Goal: Task Accomplishment & Management: Manage account settings

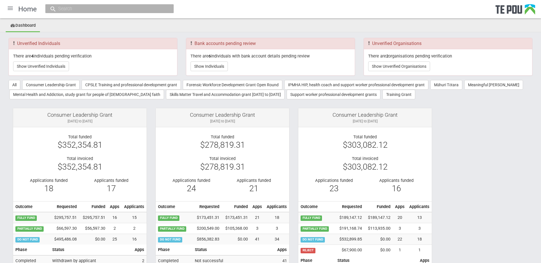
click at [10, 8] on div at bounding box center [10, 8] width 14 height 14
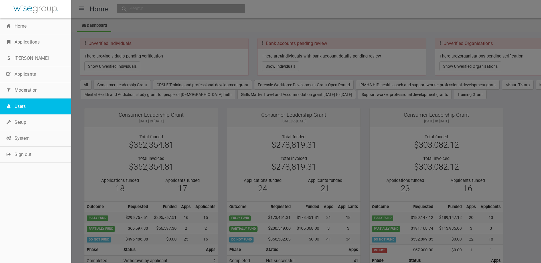
click at [29, 110] on link "Users" at bounding box center [35, 107] width 71 height 16
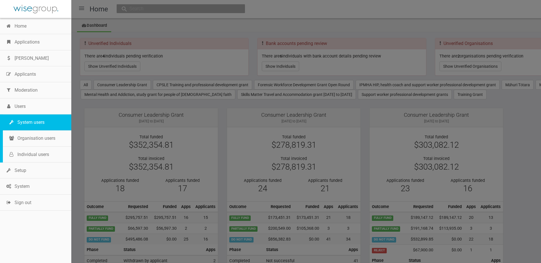
click at [29, 119] on link "System users" at bounding box center [37, 123] width 68 height 16
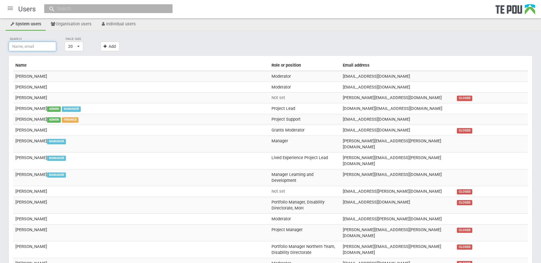
click at [45, 47] on input "text" at bounding box center [33, 47] width 48 height 10
type input "gina"
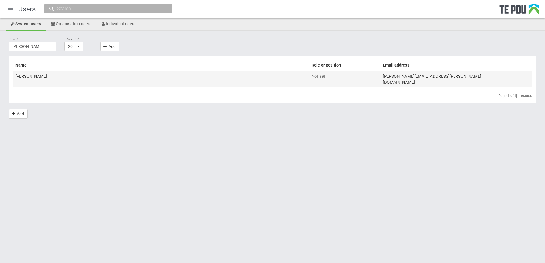
click at [83, 78] on td "Gina Giordani" at bounding box center [161, 79] width 296 height 17
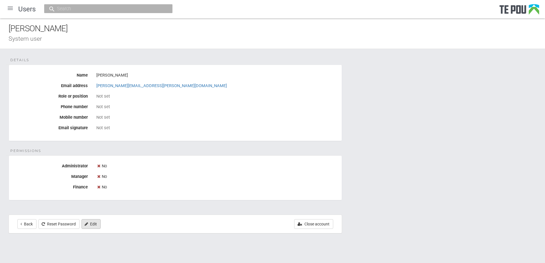
click at [97, 225] on link "Edit" at bounding box center [91, 224] width 19 height 10
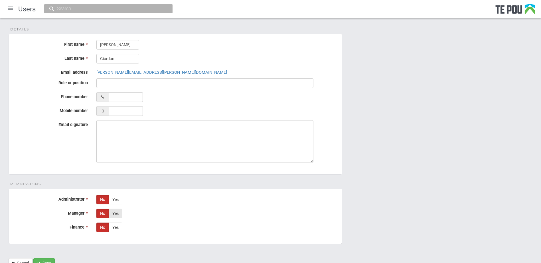
click at [112, 210] on label "Yes" at bounding box center [116, 214] width 14 height 10
radio input "true"
click at [52, 260] on button "Save" at bounding box center [43, 263] width 21 height 10
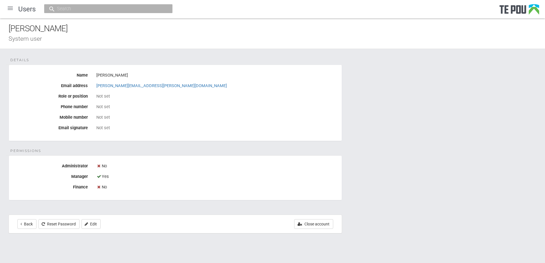
click at [7, 8] on div at bounding box center [10, 8] width 14 height 14
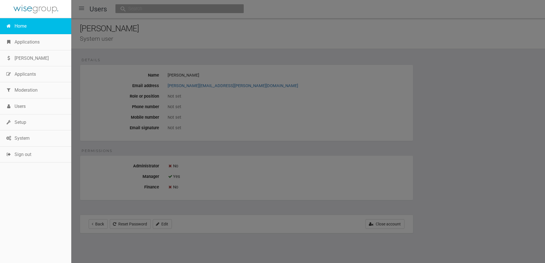
click at [10, 21] on link "Home" at bounding box center [35, 26] width 71 height 16
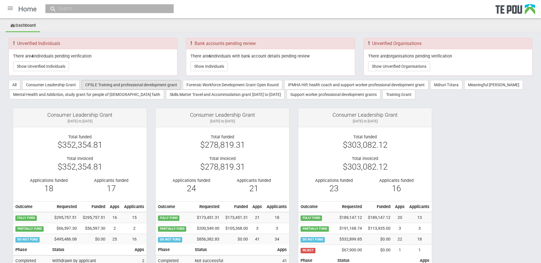
click at [113, 86] on button "CPSLE Training and professional development grant" at bounding box center [131, 85] width 99 height 10
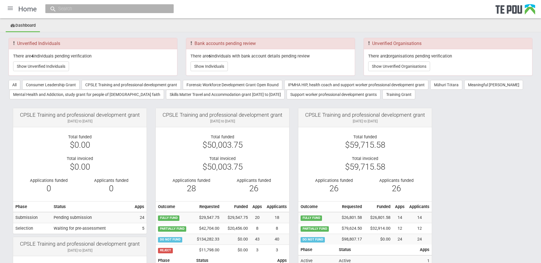
click at [7, 5] on div at bounding box center [10, 8] width 14 height 14
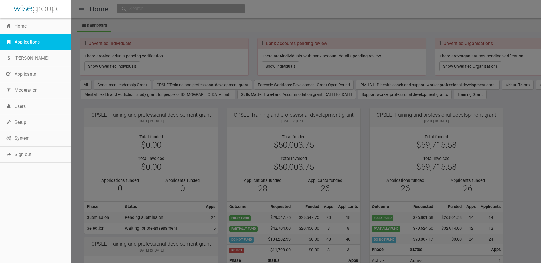
click at [27, 45] on link "Applications" at bounding box center [35, 42] width 71 height 16
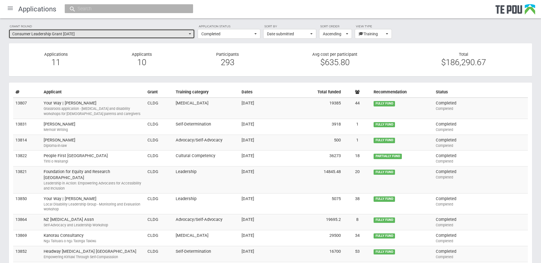
click at [57, 34] on span "Consumer Leadership Grant September 2024" at bounding box center [99, 34] width 175 height 6
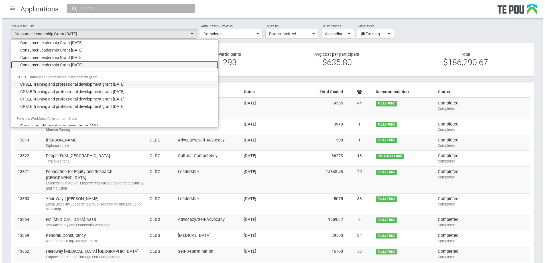
scroll to position [161, 0]
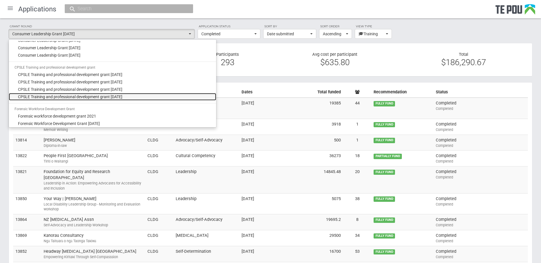
click at [63, 98] on span "CPSLE Training and professional development grant September 2025" at bounding box center [70, 97] width 104 height 6
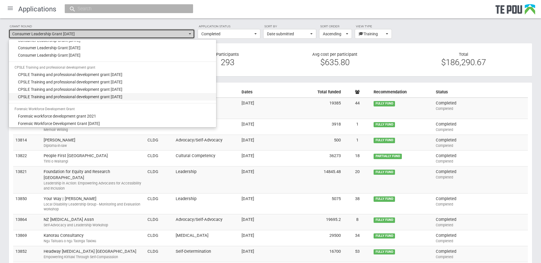
select select "68"
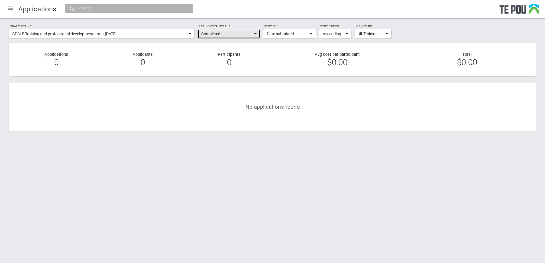
click at [234, 34] on span "Completed" at bounding box center [227, 34] width 52 height 6
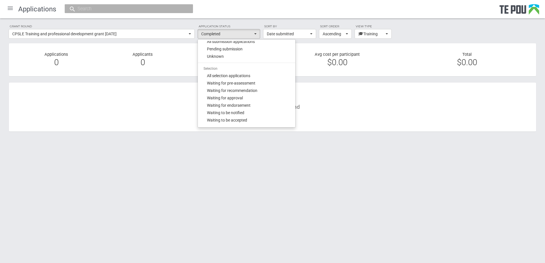
scroll to position [0, 0]
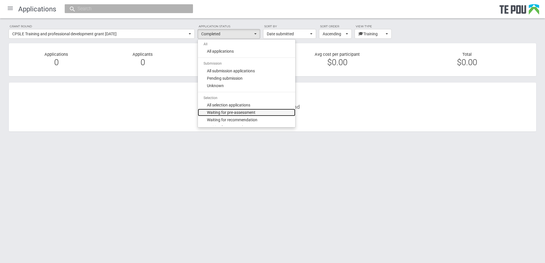
click at [225, 112] on span "Waiting for pre-assessment" at bounding box center [231, 113] width 48 height 6
select select "100"
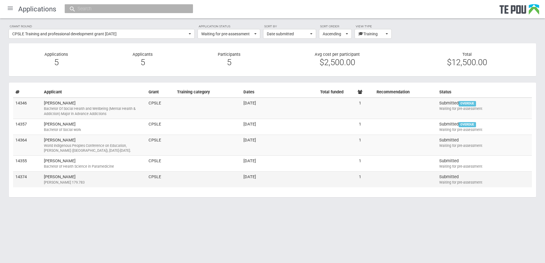
click at [98, 175] on td "claire Moore Manu Tute 179.783" at bounding box center [94, 180] width 105 height 16
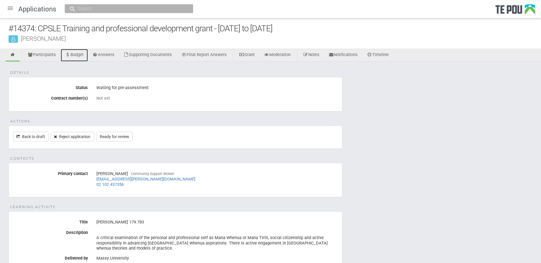
click at [83, 55] on link "Budget" at bounding box center [74, 55] width 27 height 13
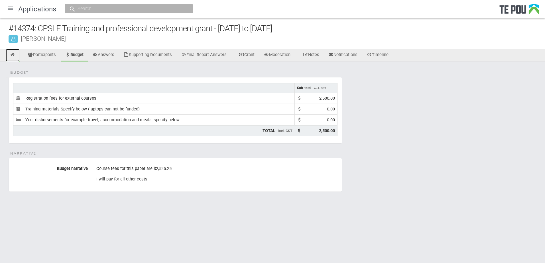
click at [13, 53] on icon at bounding box center [12, 55] width 5 height 4
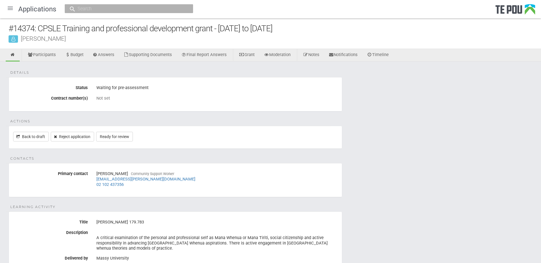
click at [9, 7] on div at bounding box center [10, 8] width 14 height 14
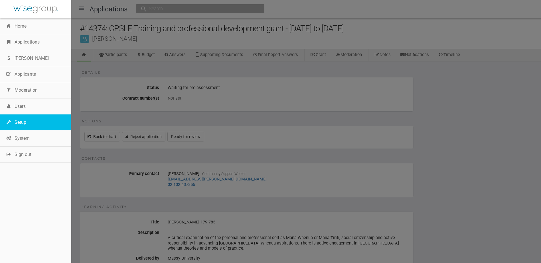
click at [23, 118] on link "Setup" at bounding box center [35, 123] width 71 height 16
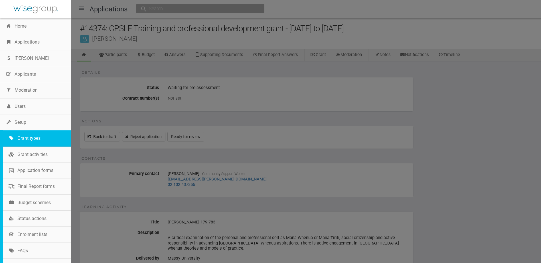
click at [26, 135] on link "Grant types" at bounding box center [37, 139] width 68 height 16
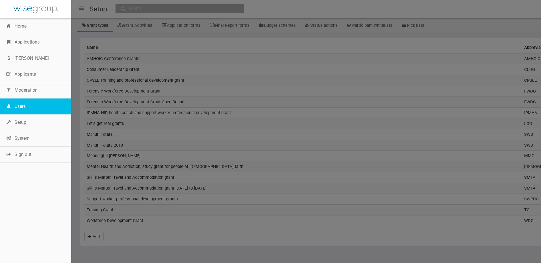
click at [26, 101] on link "Users" at bounding box center [35, 107] width 71 height 16
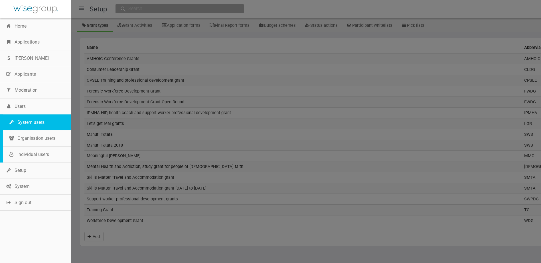
click at [34, 117] on link "System users" at bounding box center [37, 123] width 68 height 16
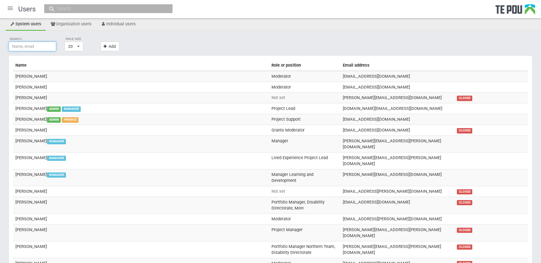
click at [27, 46] on input "text" at bounding box center [33, 47] width 48 height 10
type input "gina"
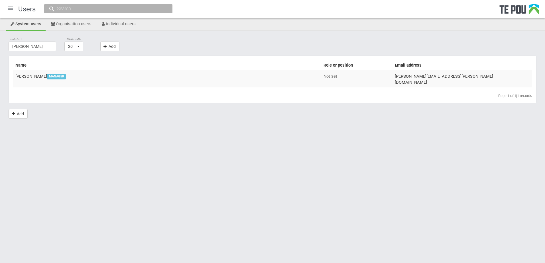
click at [25, 70] on th "Name" at bounding box center [167, 65] width 308 height 11
click at [26, 75] on td "Gina Giordani MANAGER" at bounding box center [167, 79] width 308 height 17
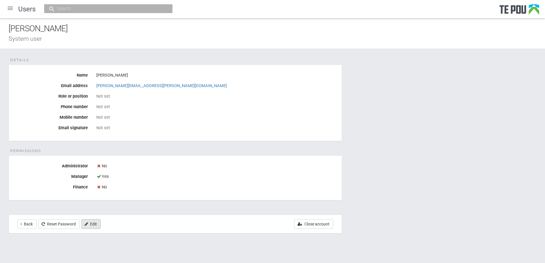
click at [88, 226] on icon "Edit" at bounding box center [86, 224] width 3 height 4
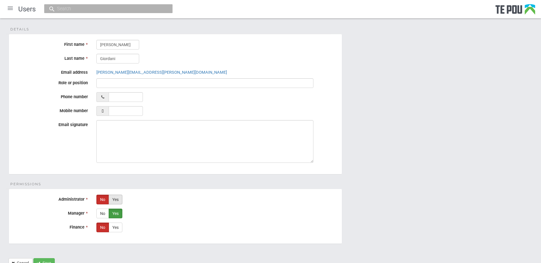
click at [119, 197] on label "Yes" at bounding box center [116, 200] width 14 height 10
radio input "true"
click at [53, 260] on button "Save" at bounding box center [43, 263] width 21 height 10
